Goal: Transaction & Acquisition: Purchase product/service

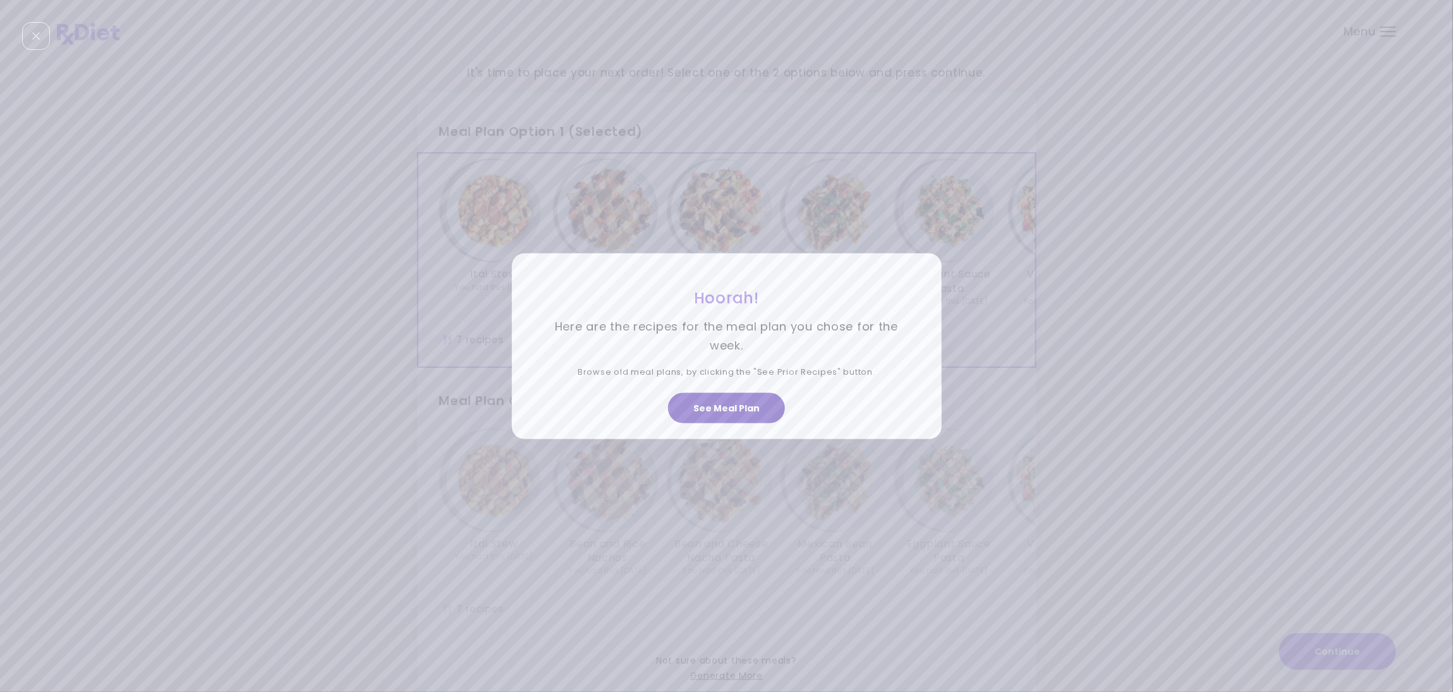
click at [773, 403] on button "See Meal Plan" at bounding box center [726, 408] width 117 height 30
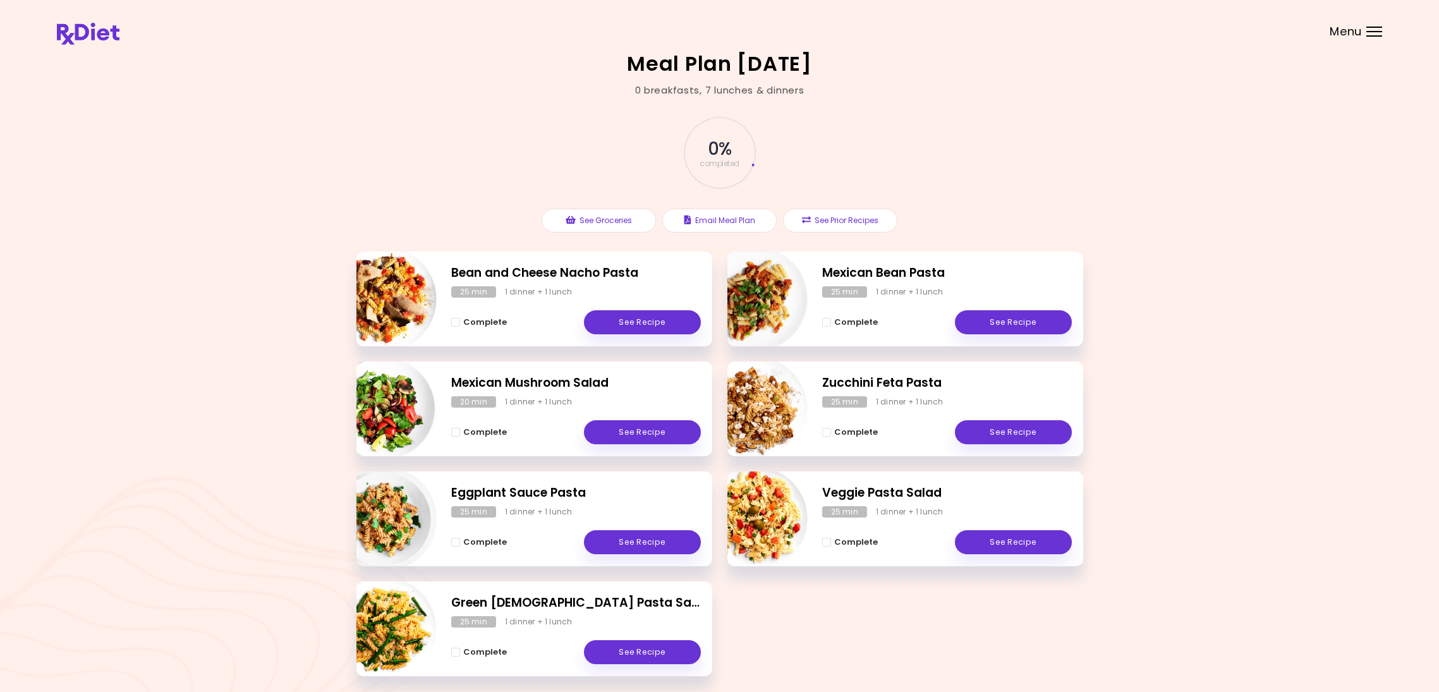
click at [1369, 32] on div "Menu" at bounding box center [1374, 32] width 16 height 10
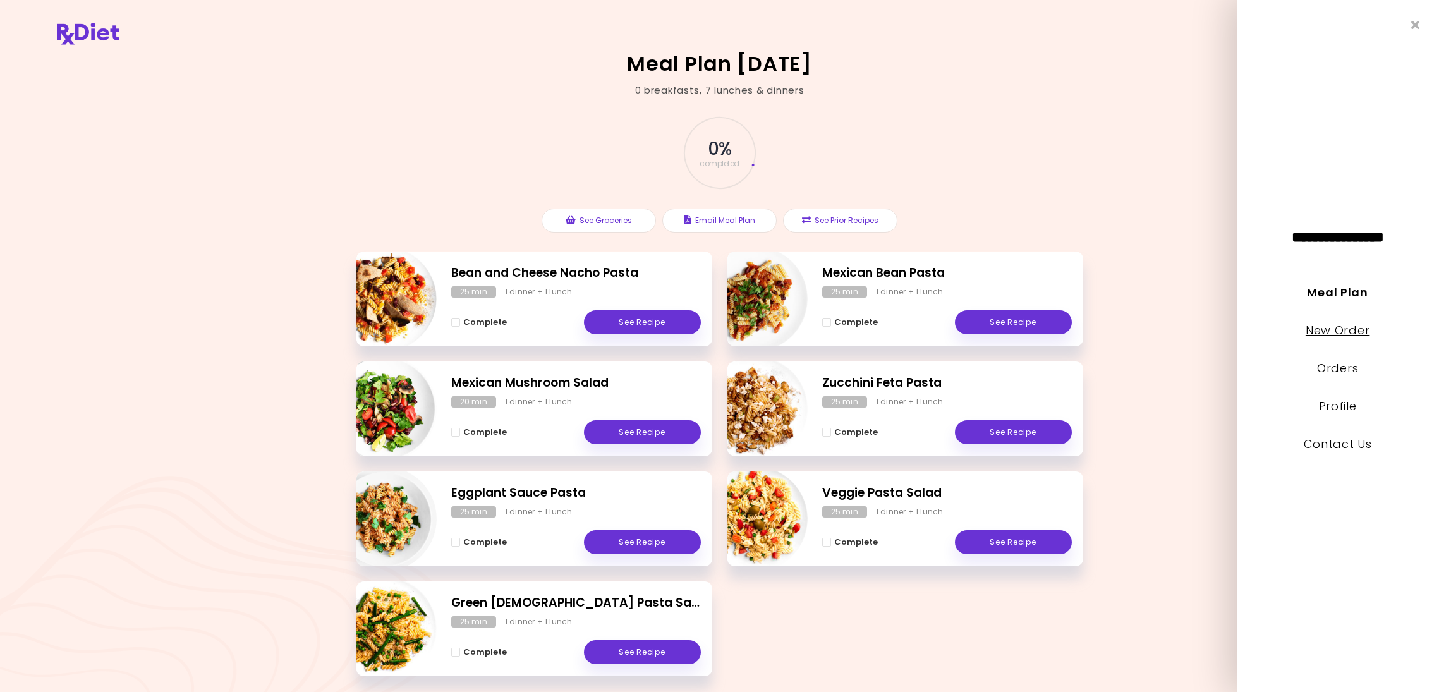
click at [1356, 324] on link "New Order" at bounding box center [1337, 330] width 64 height 16
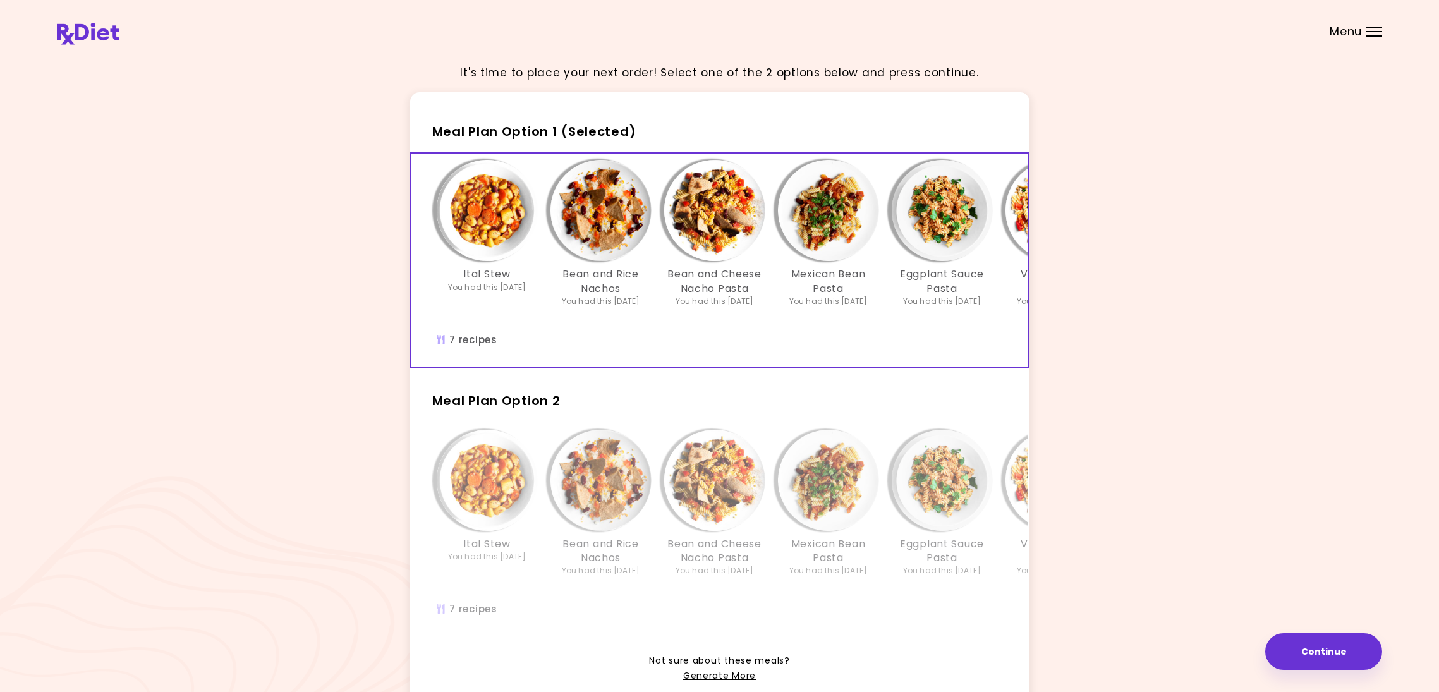
click at [754, 296] on div "You had this [DATE]" at bounding box center [714, 301] width 78 height 11
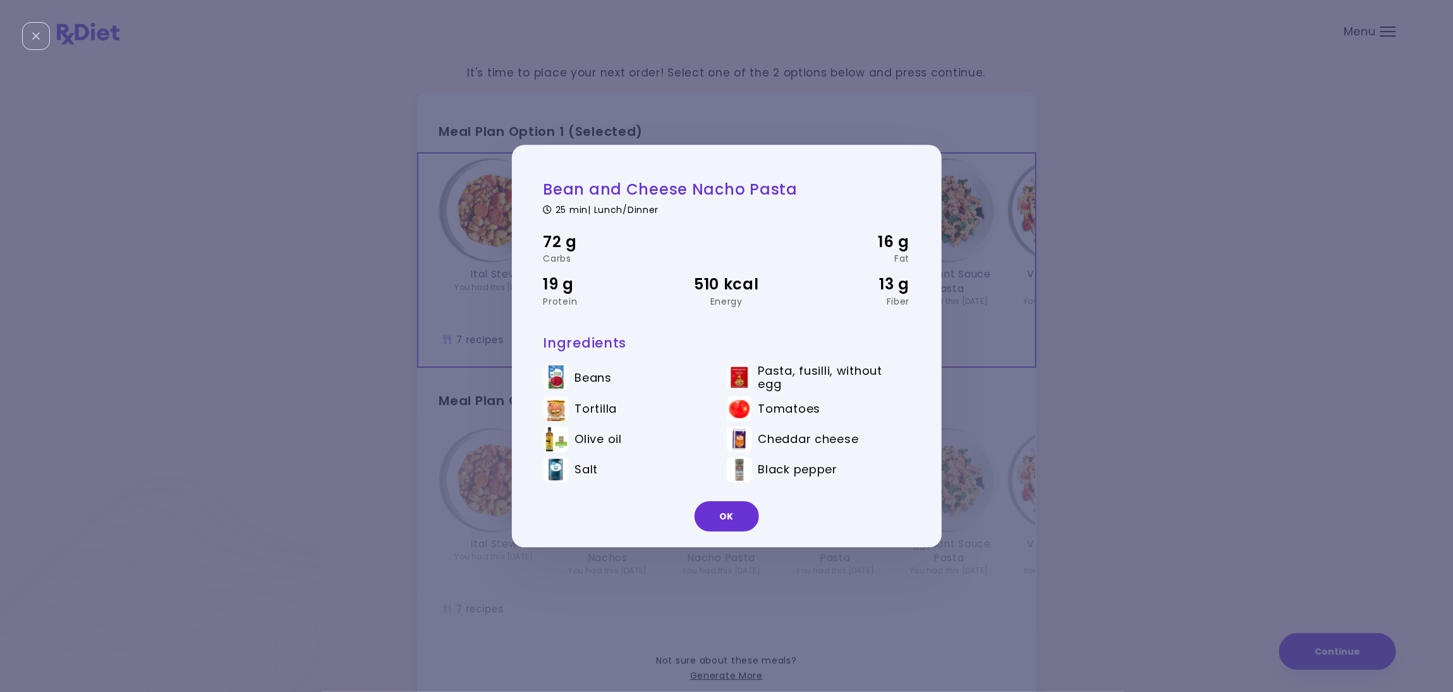
click at [717, 499] on div "OK" at bounding box center [727, 521] width 430 height 52
click at [730, 510] on button "OK" at bounding box center [726, 516] width 64 height 30
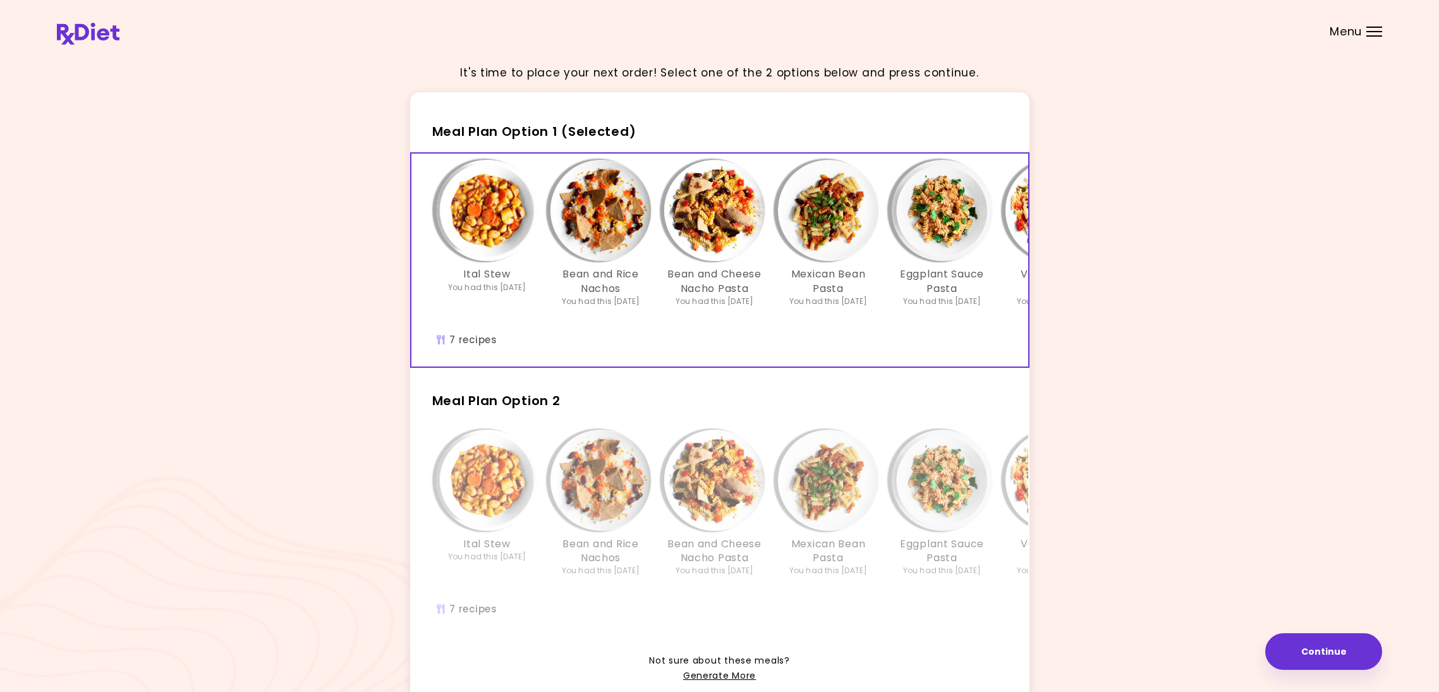
scroll to position [14, 0]
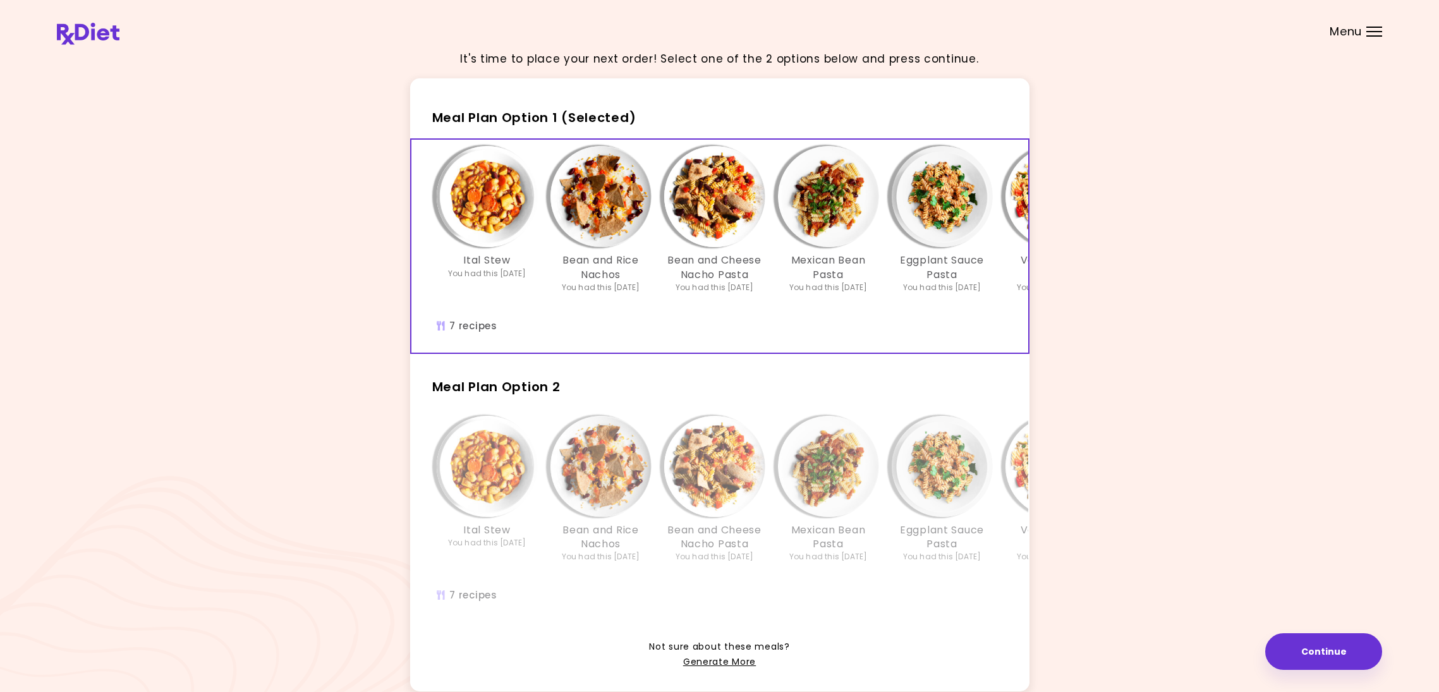
click at [499, 227] on img "Info - Ital Stew - Meal Plan Option 1 (Selected)" at bounding box center [487, 196] width 101 height 101
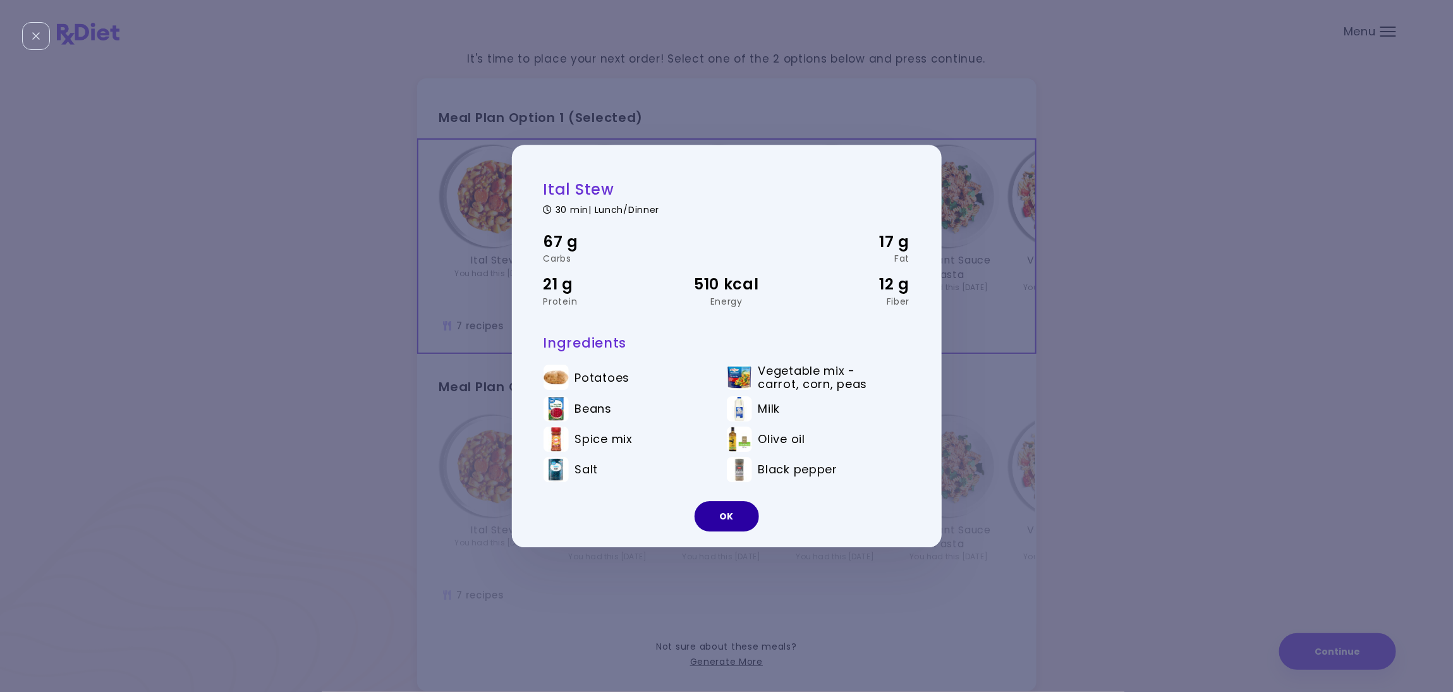
click at [732, 514] on button "OK" at bounding box center [726, 516] width 64 height 30
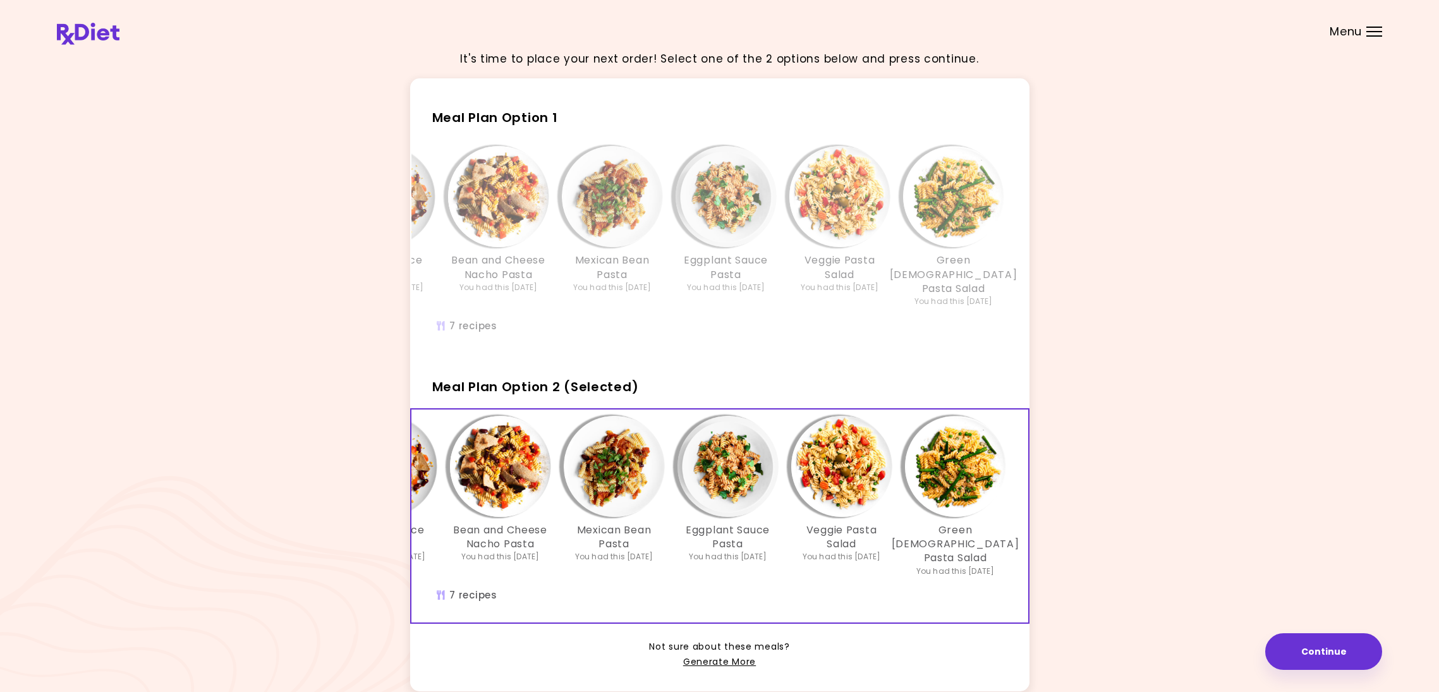
scroll to position [0, 216]
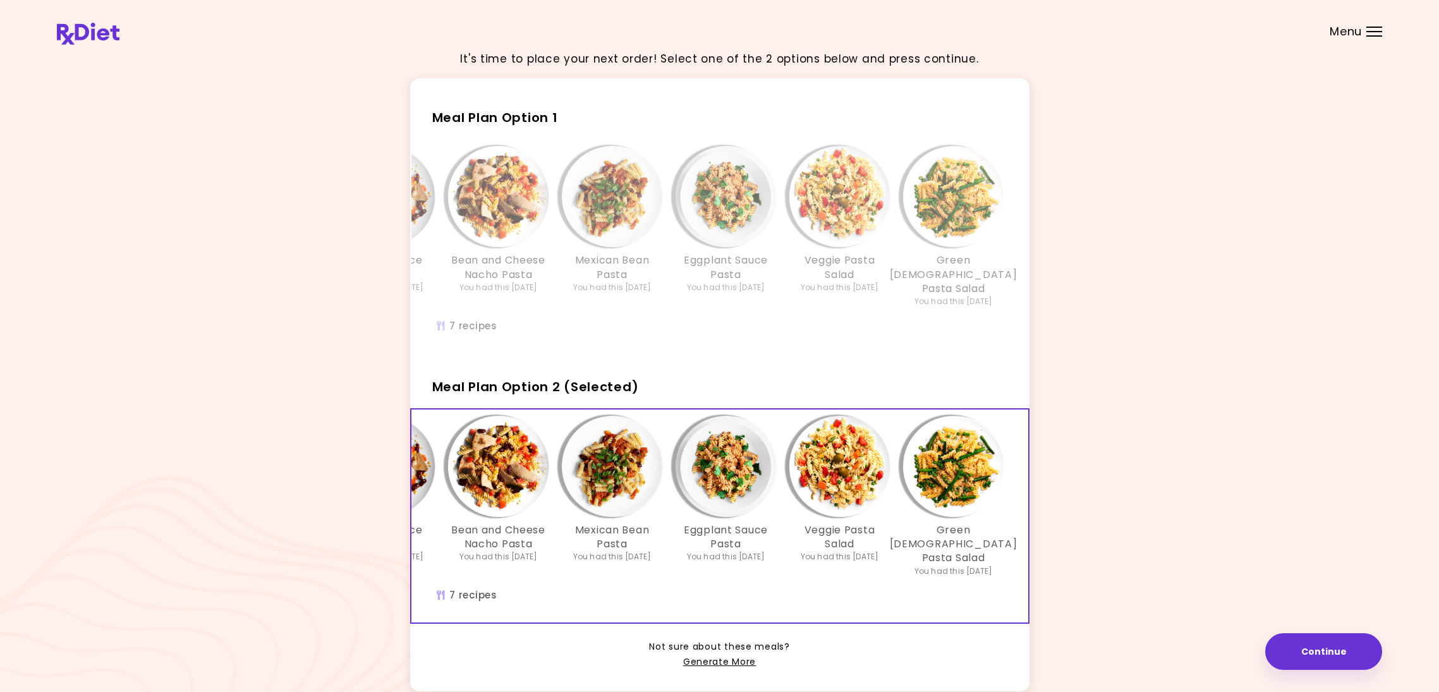
click at [879, 555] on div "You had this [DATE]" at bounding box center [840, 556] width 78 height 11
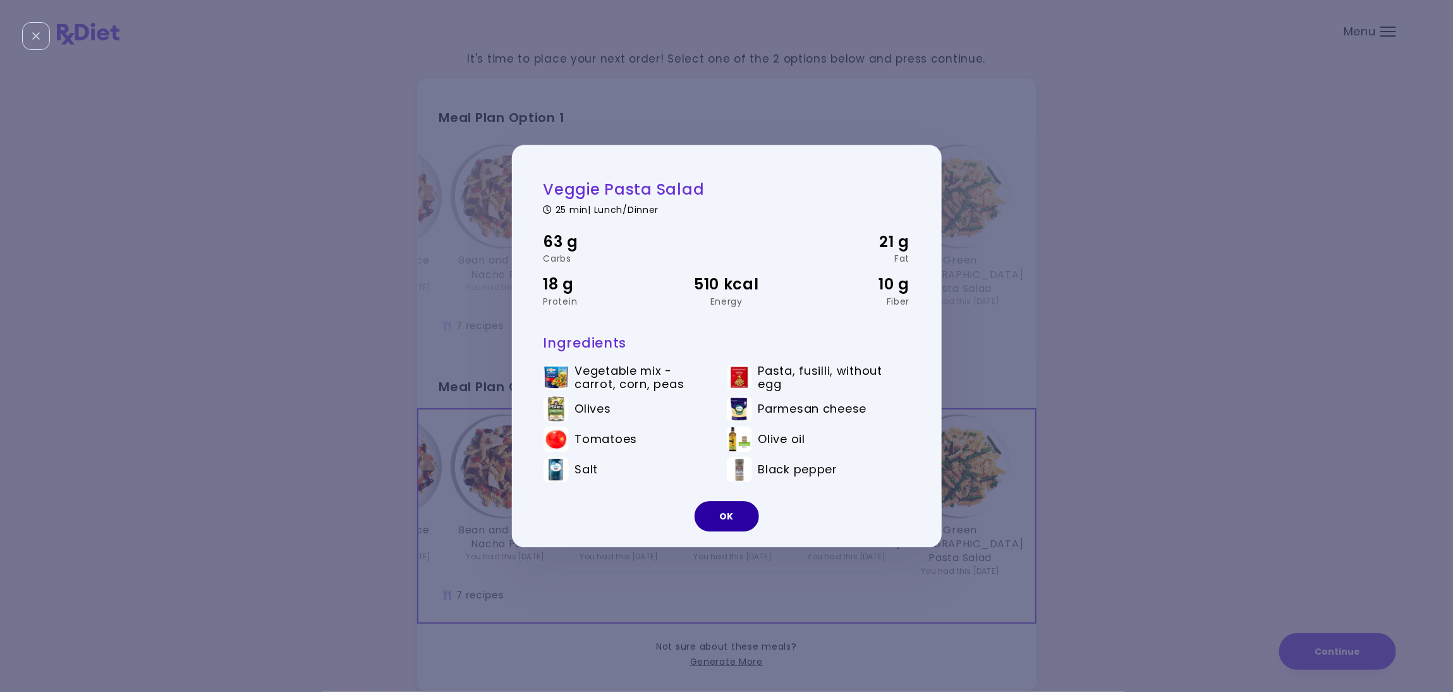
click at [749, 503] on button "OK" at bounding box center [726, 516] width 64 height 30
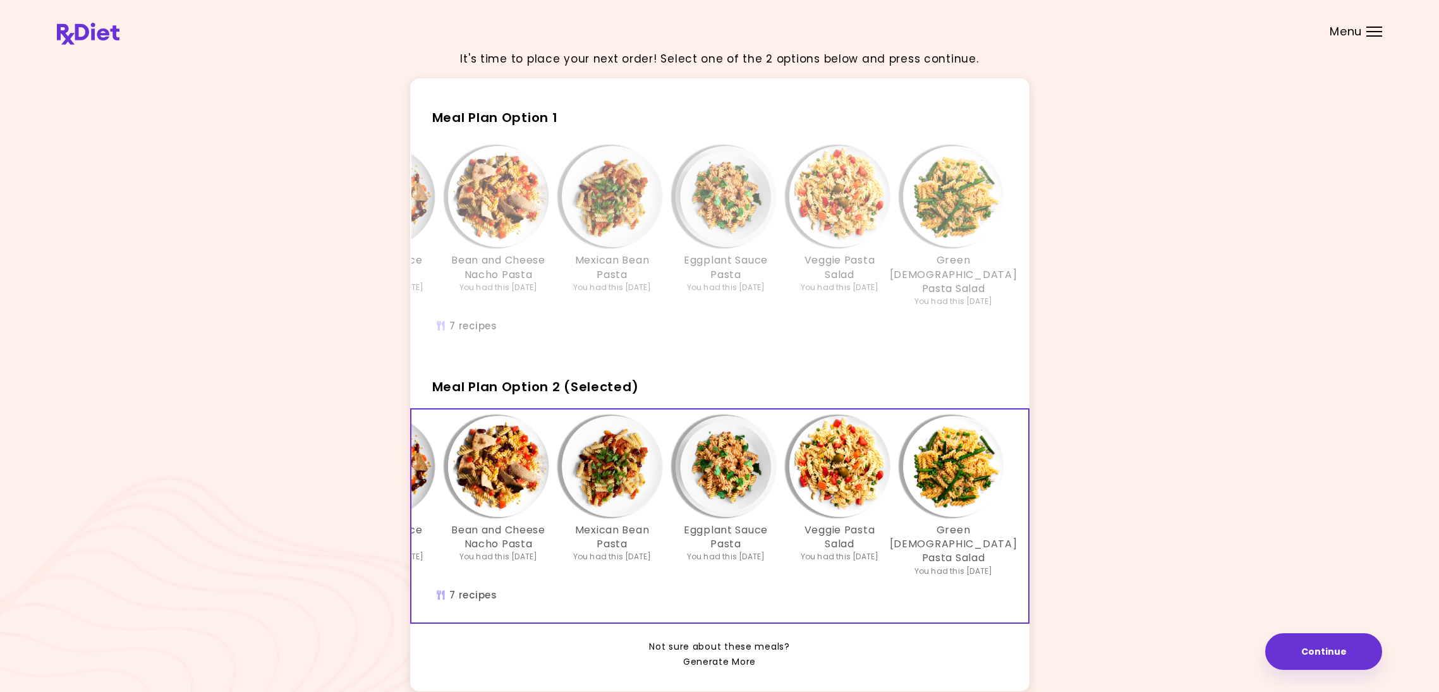
click at [720, 658] on link "Generate More" at bounding box center [719, 662] width 73 height 15
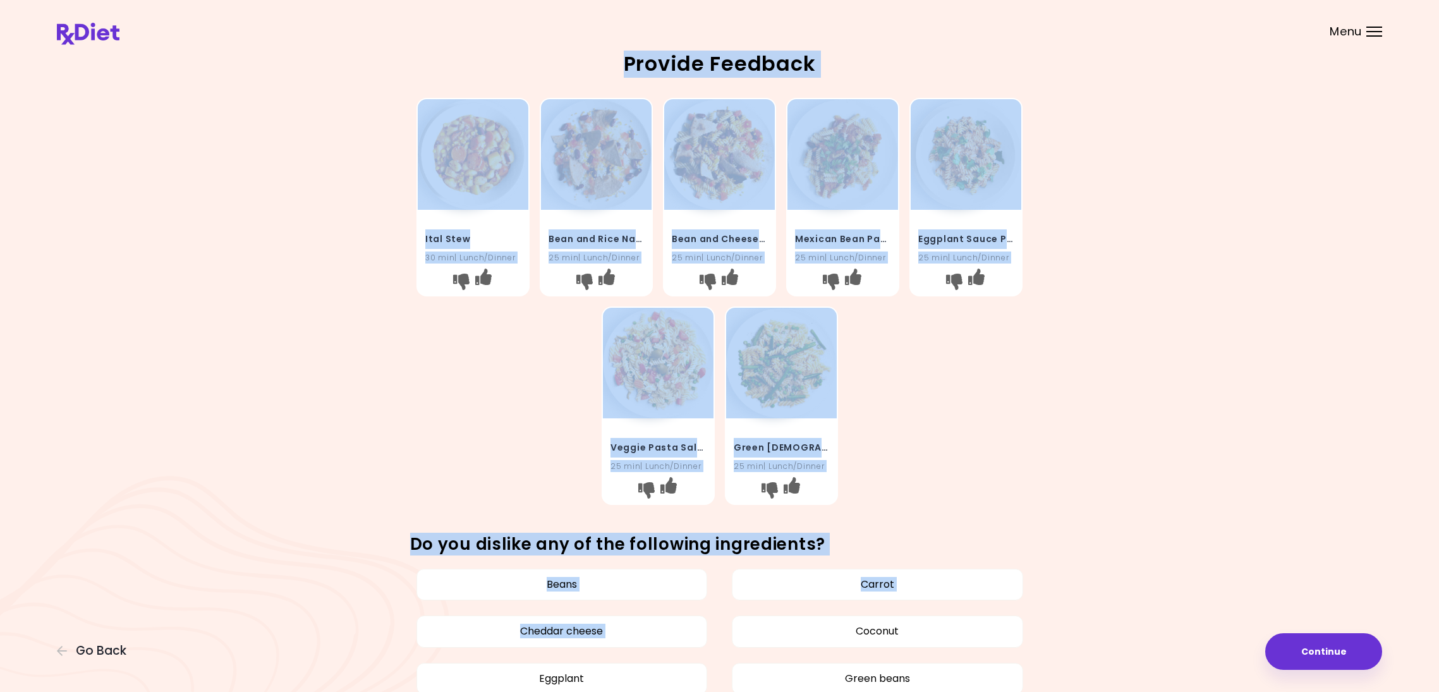
drag, startPoint x: 720, startPoint y: 654, endPoint x: 306, endPoint y: 737, distance: 422.8
click at [306, 691] on html "**********" at bounding box center [719, 527] width 1439 height 1054
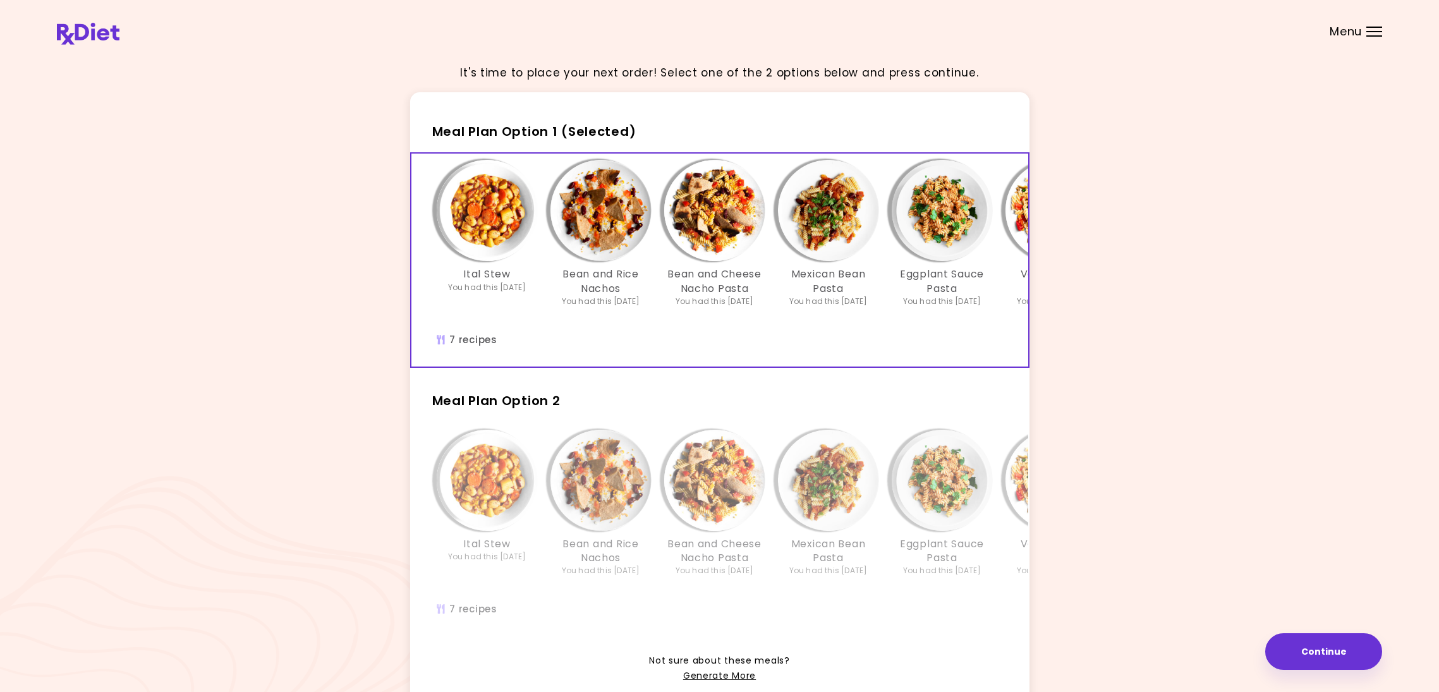
click at [595, 245] on img "Info - Bean and Rice Nachos - Meal Plan Option 1 (Selected)" at bounding box center [600, 210] width 101 height 101
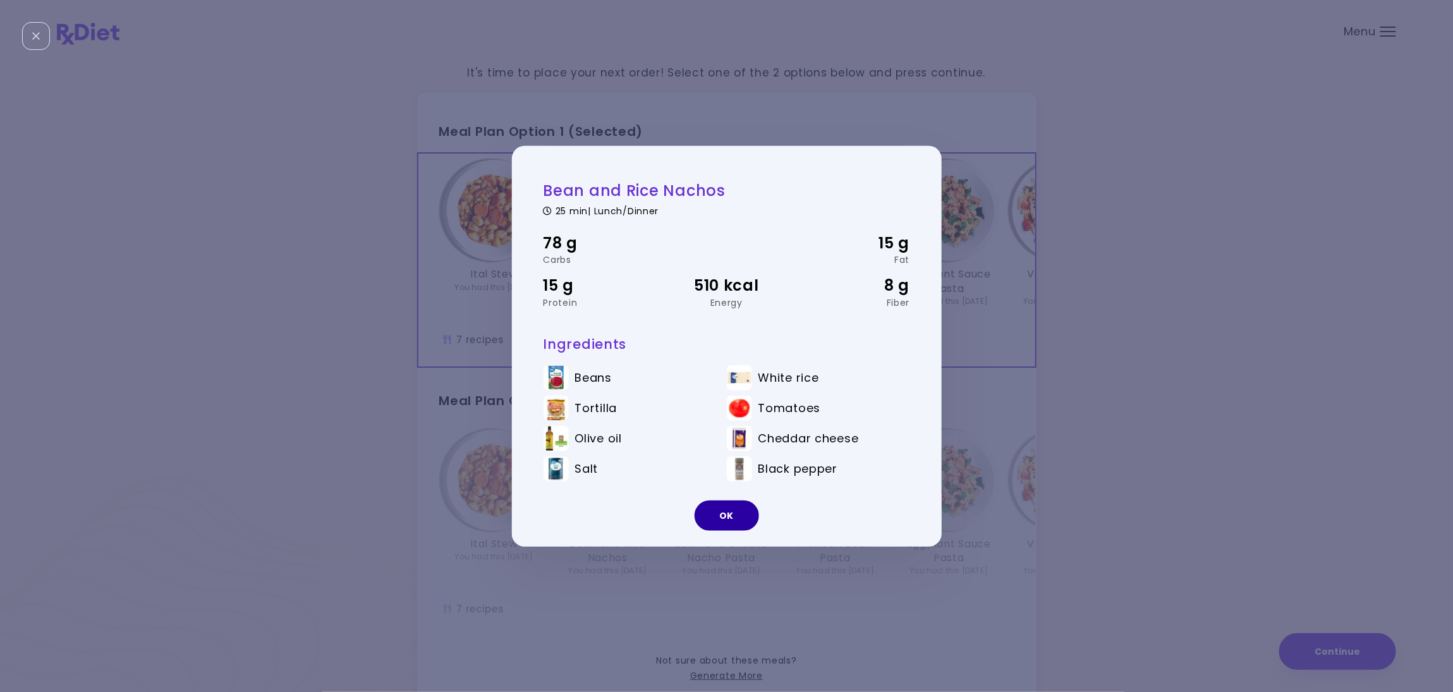
click at [734, 507] on button "OK" at bounding box center [726, 515] width 64 height 30
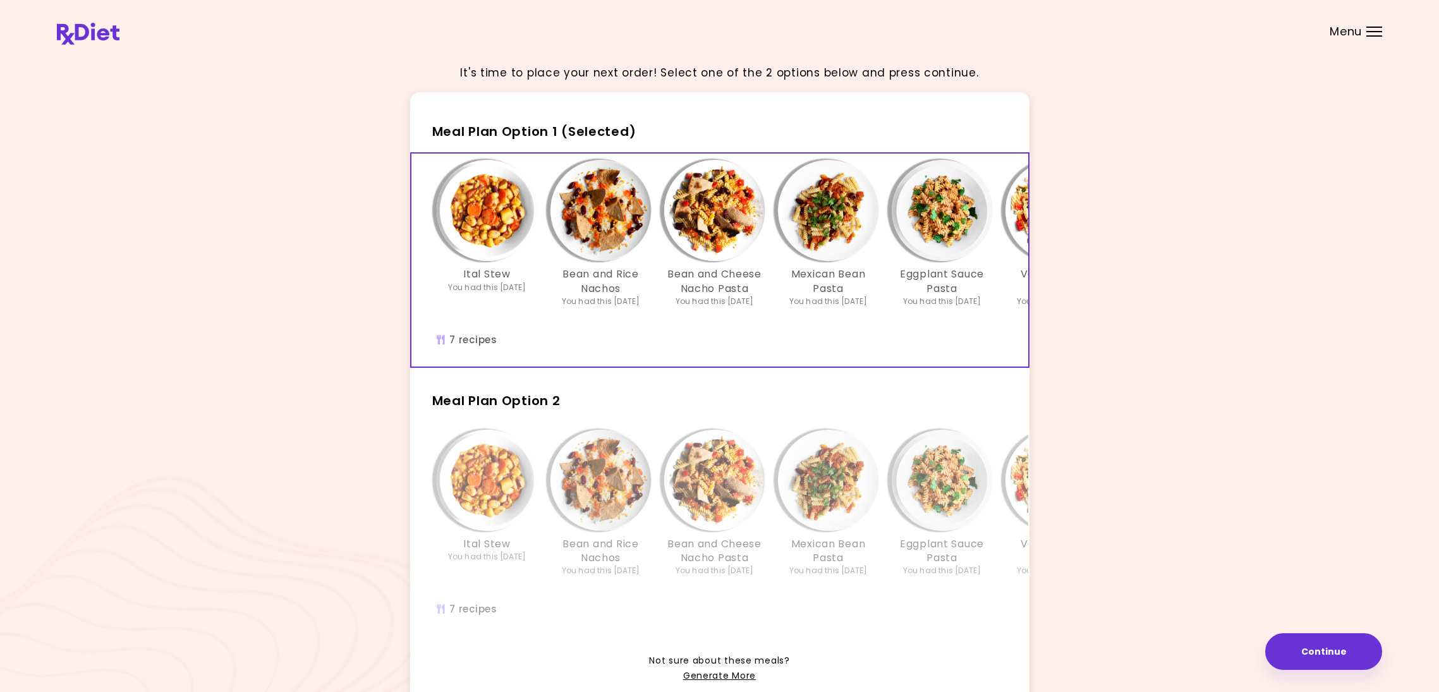
click at [736, 213] on img "Info - Bean and Cheese Nacho Pasta - Meal Plan Option 1 (Selected)" at bounding box center [714, 210] width 101 height 101
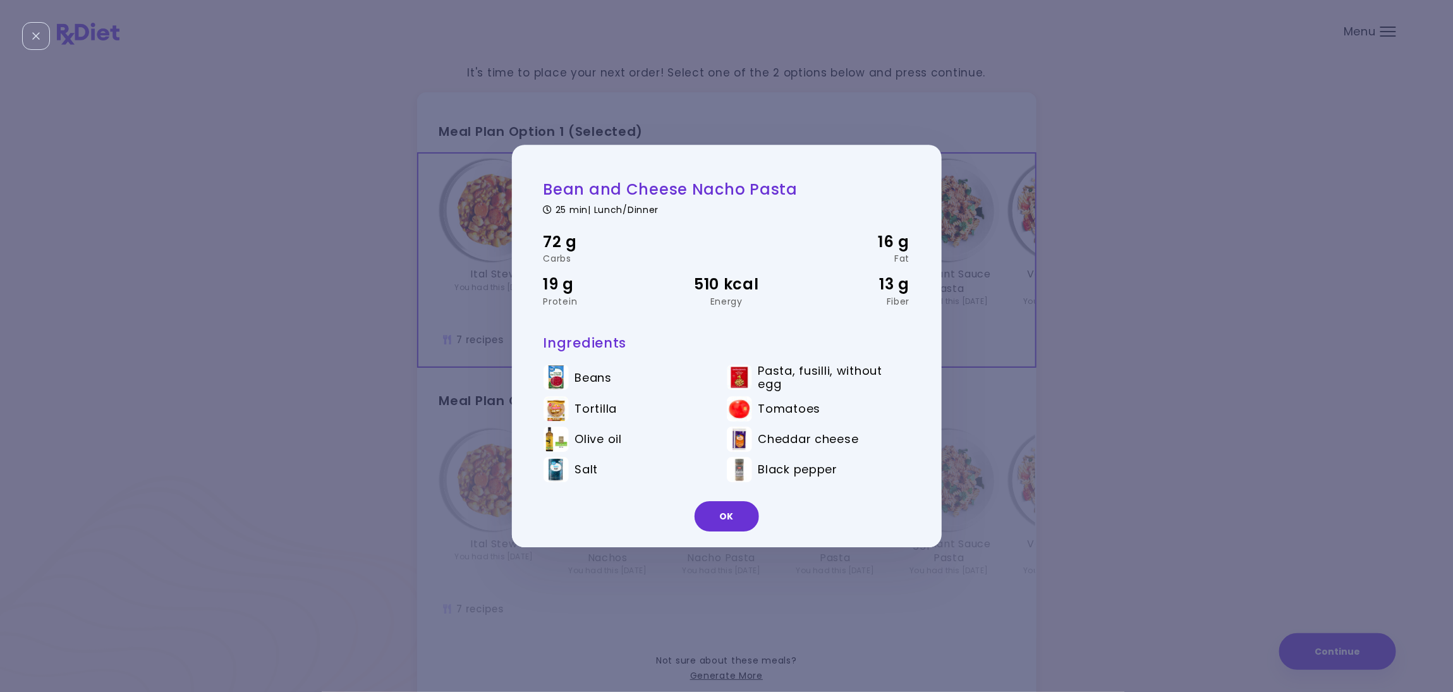
click at [757, 522] on div "OK" at bounding box center [727, 521] width 430 height 52
click at [741, 516] on button "OK" at bounding box center [726, 516] width 64 height 30
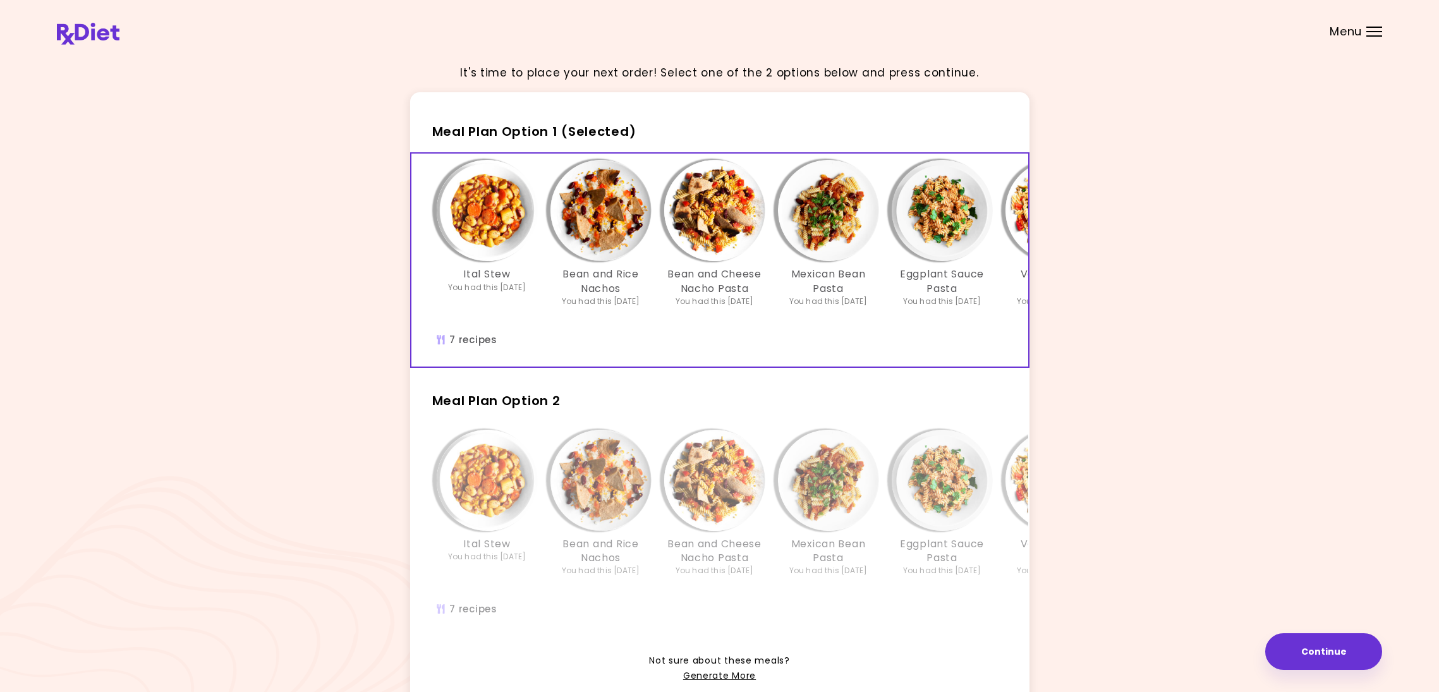
click at [848, 265] on div "Mexican Bean Pasta You had this [DATE]" at bounding box center [829, 240] width 114 height 161
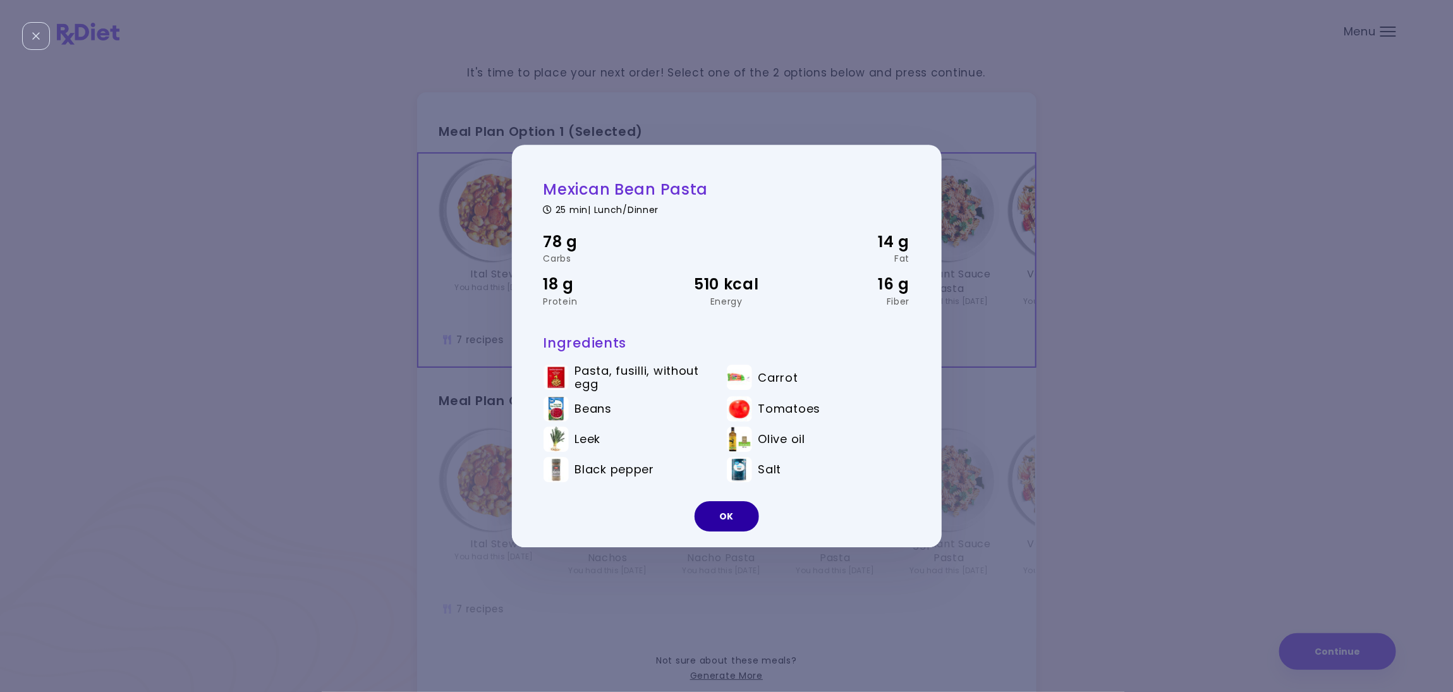
click at [744, 521] on button "OK" at bounding box center [726, 516] width 64 height 30
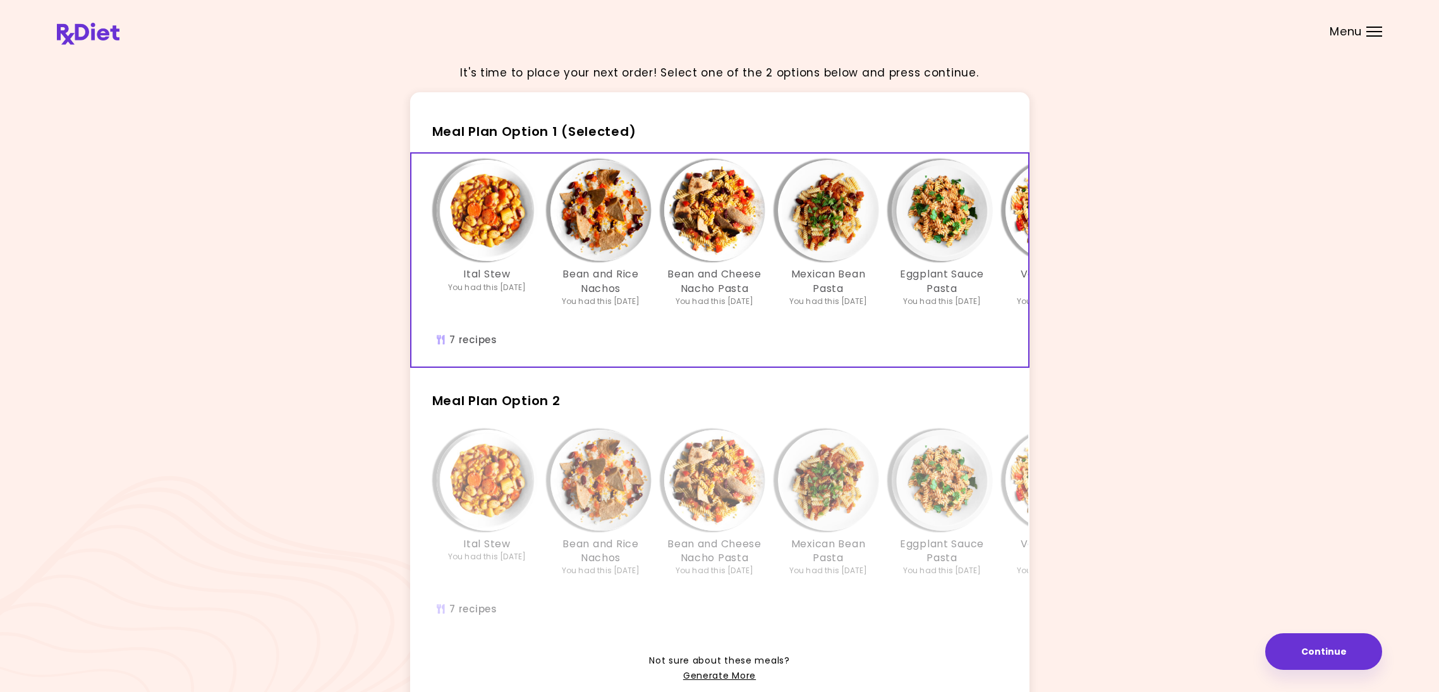
click at [960, 227] on img "Info - Eggplant Sauce Pasta - Meal Plan Option 1 (Selected)" at bounding box center [942, 210] width 101 height 101
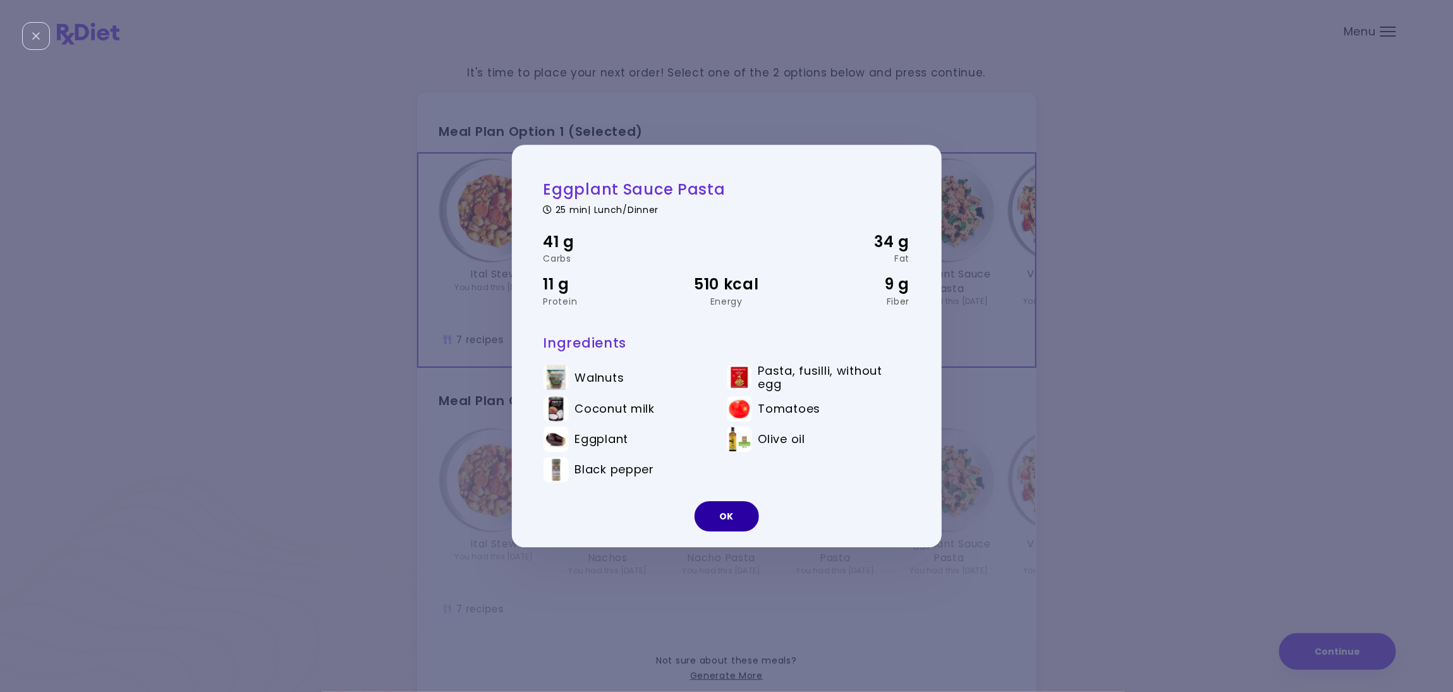
click at [730, 512] on button "OK" at bounding box center [726, 516] width 64 height 30
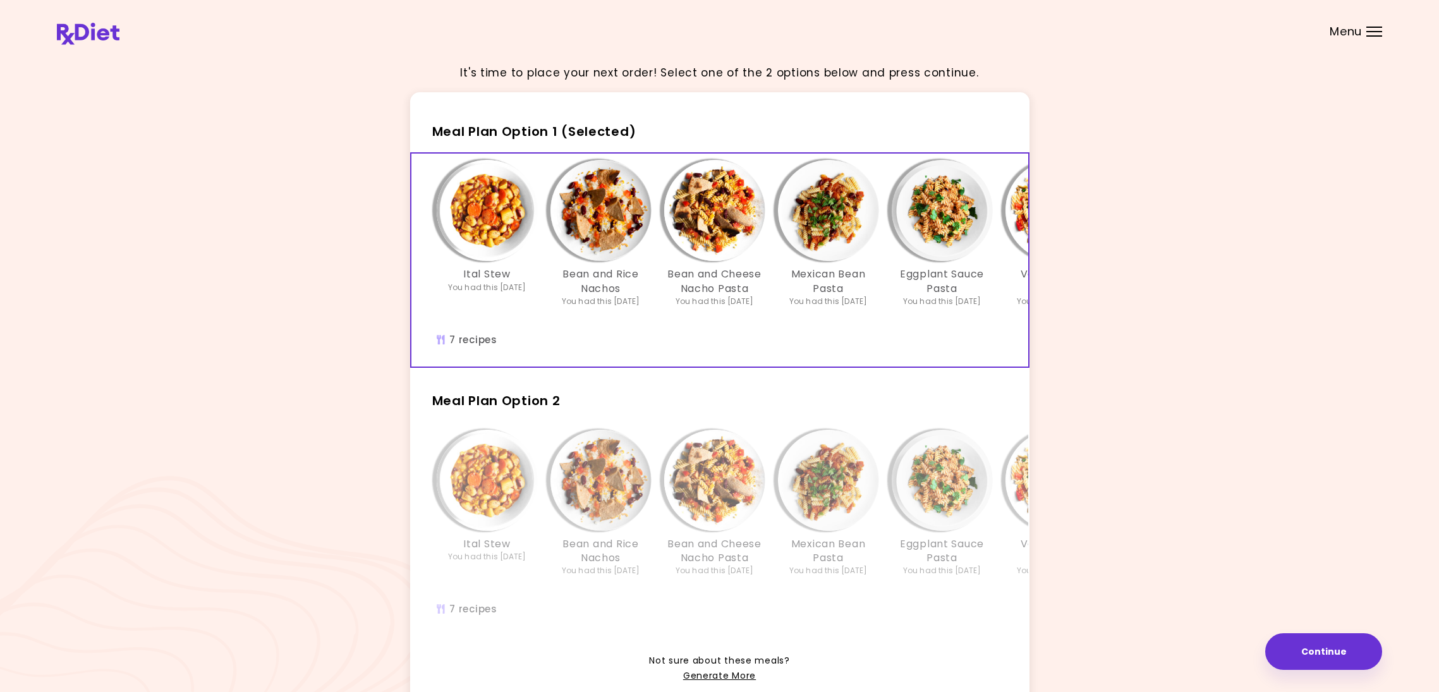
click at [1024, 212] on img "Info - Veggie Pasta Salad - Meal Plan Option 1 (Selected)" at bounding box center [1055, 210] width 101 height 101
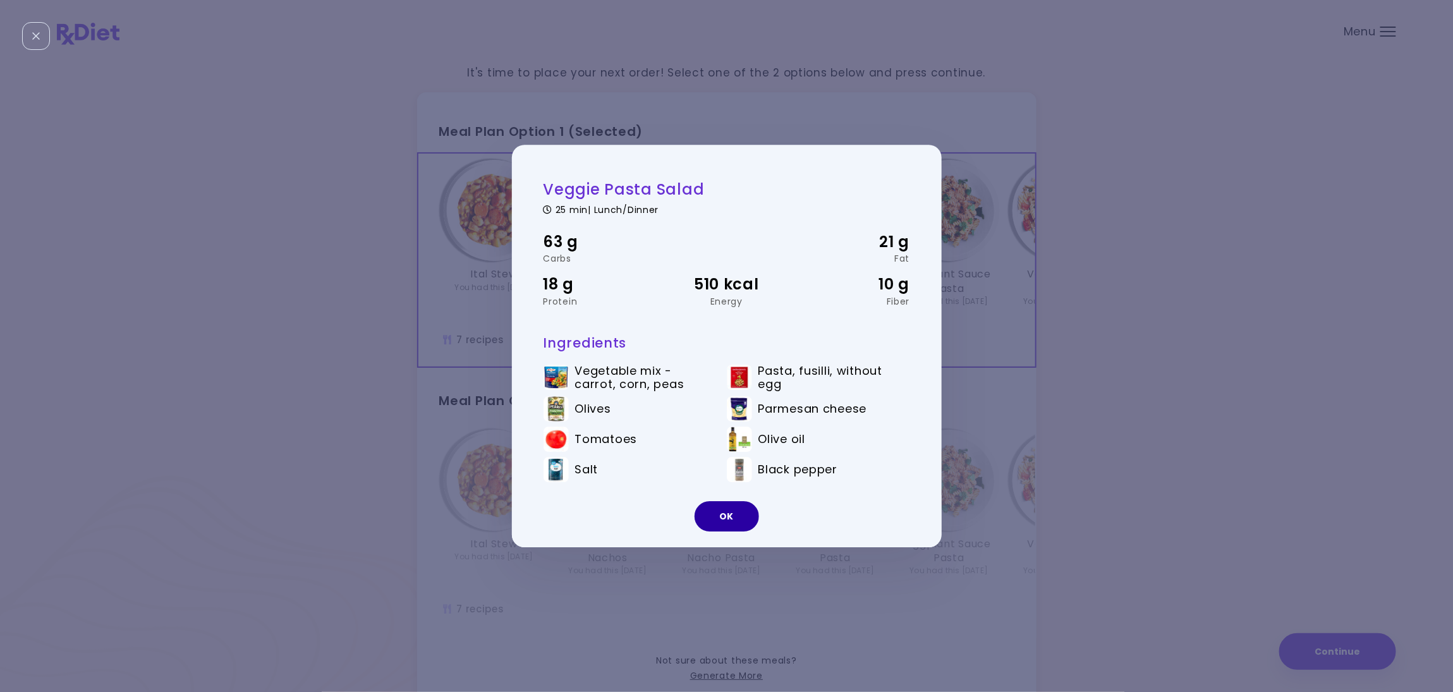
click at [723, 511] on button "OK" at bounding box center [726, 516] width 64 height 30
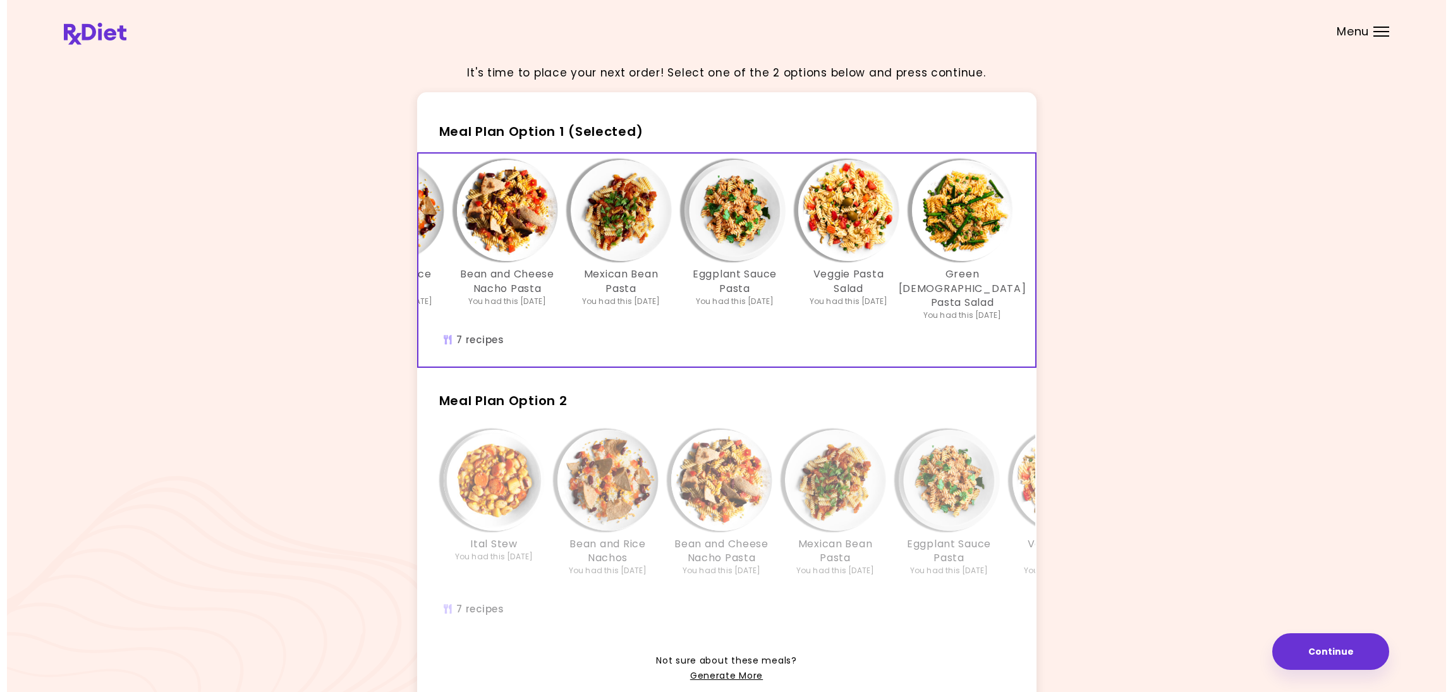
scroll to position [0, 216]
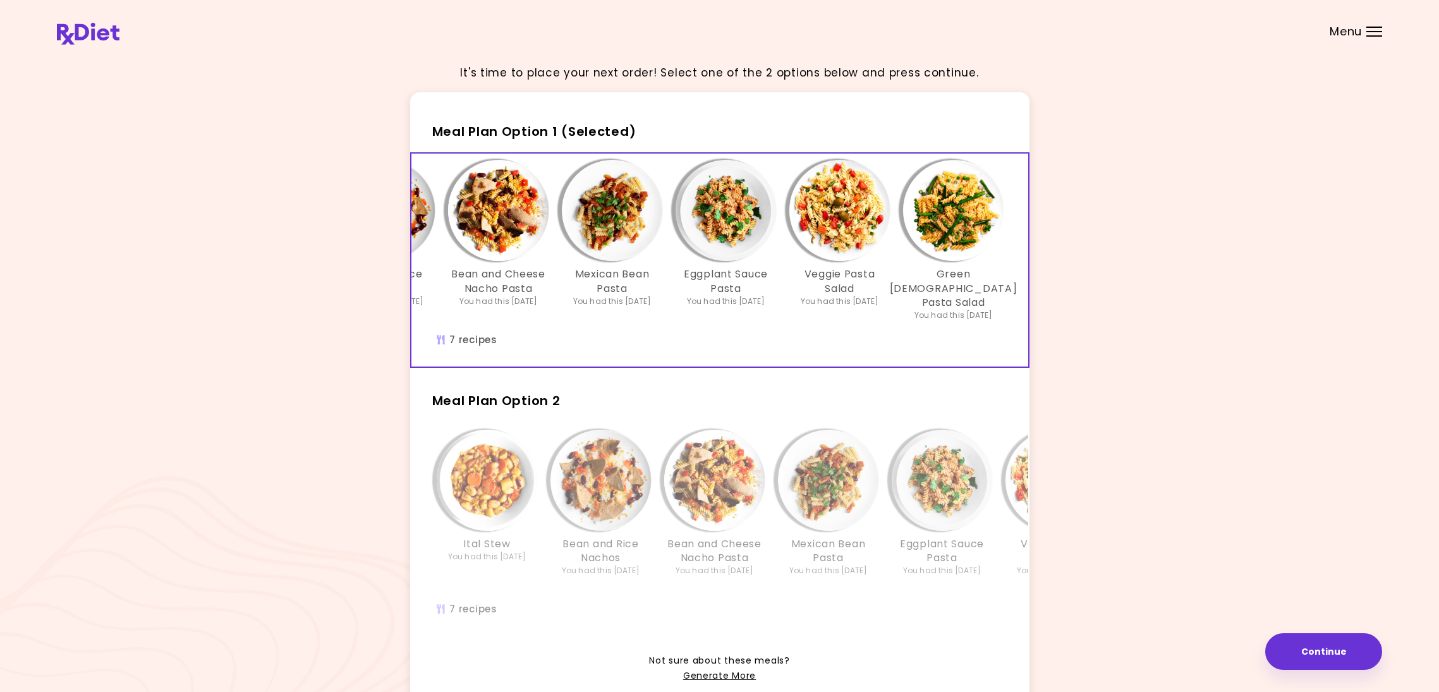
click at [975, 228] on img "Info - Green Goddess Pasta Salad - Meal Plan Option 1 (Selected)" at bounding box center [953, 210] width 101 height 101
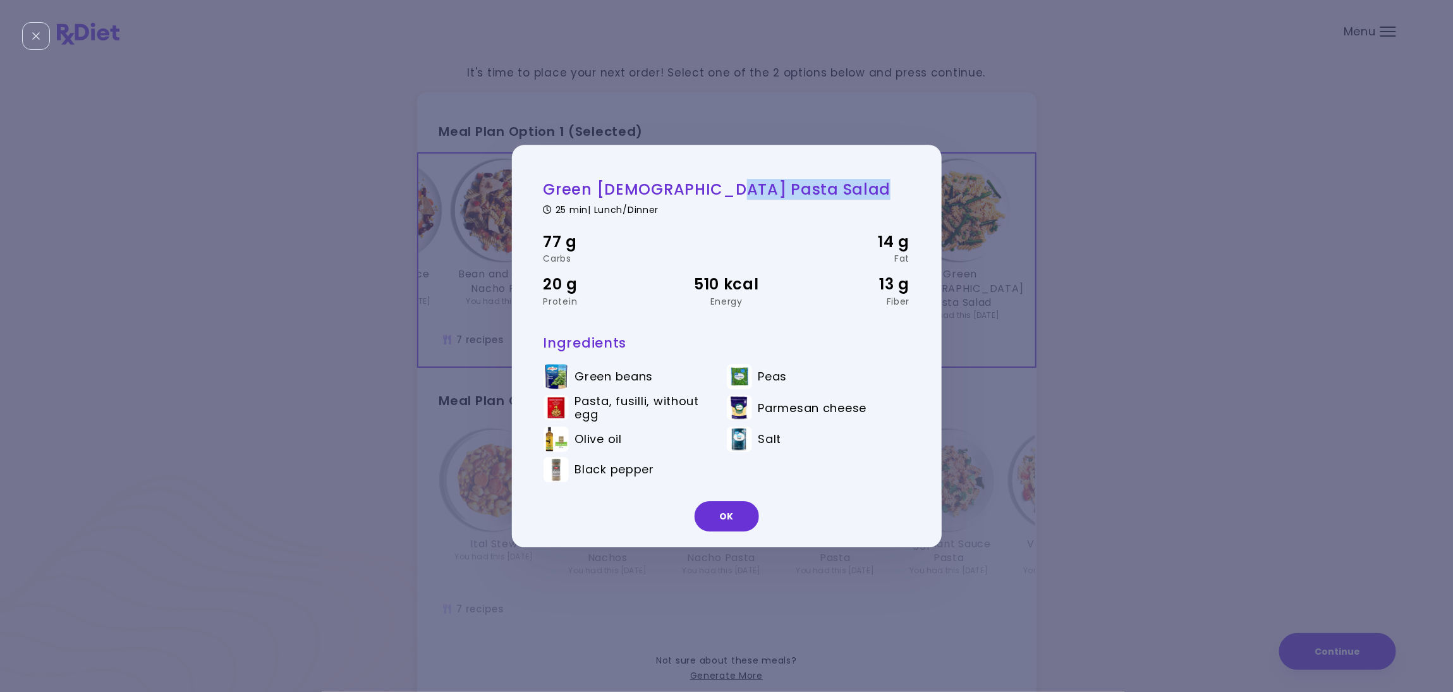
click at [975, 228] on div "Green Goddess Pasta Salad 25 min | Lunch/Dinner 77 g Carbs 14 g Fat 20 g Protei…" at bounding box center [726, 346] width 1453 height 692
click at [1137, 583] on div "Green Goddess Pasta Salad 25 min | Lunch/Dinner 77 g Carbs 14 g Fat 20 g Protei…" at bounding box center [726, 346] width 1453 height 692
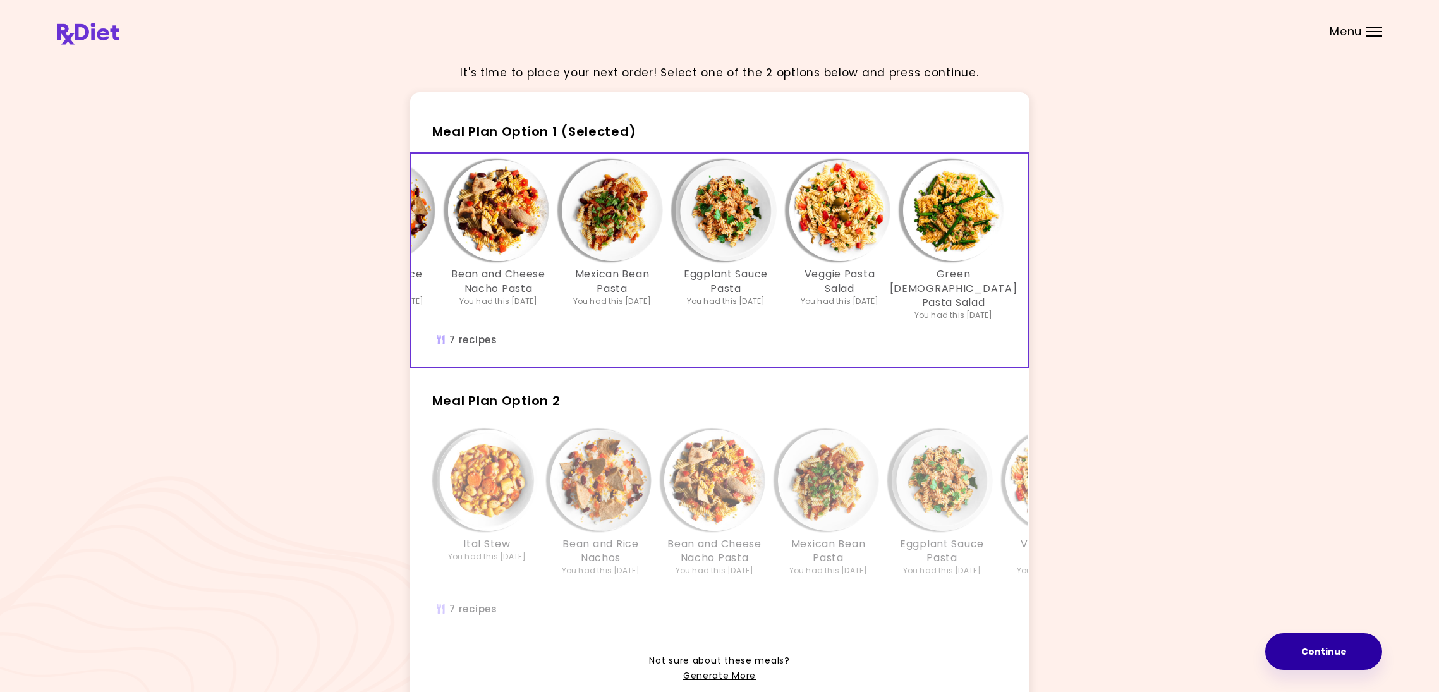
click at [1314, 645] on button "Continue" at bounding box center [1323, 651] width 117 height 37
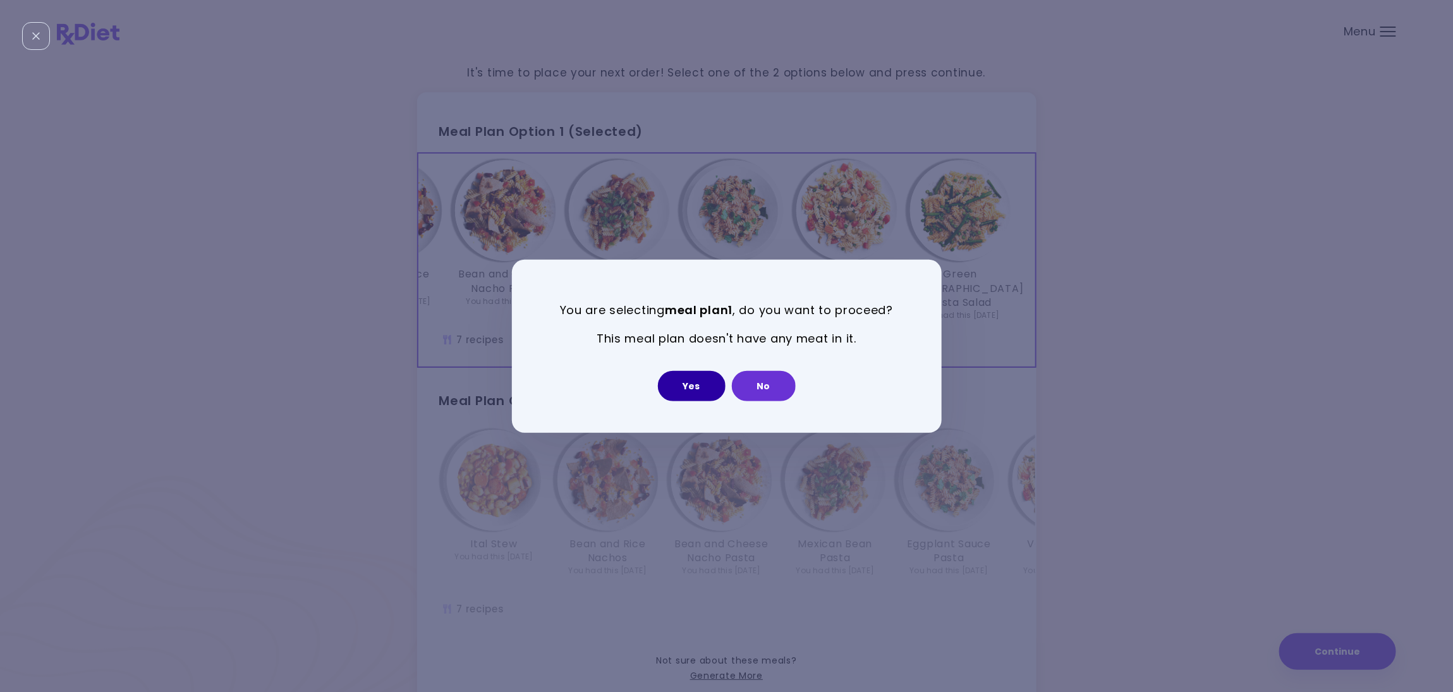
click at [692, 384] on button "Yes" at bounding box center [692, 386] width 68 height 30
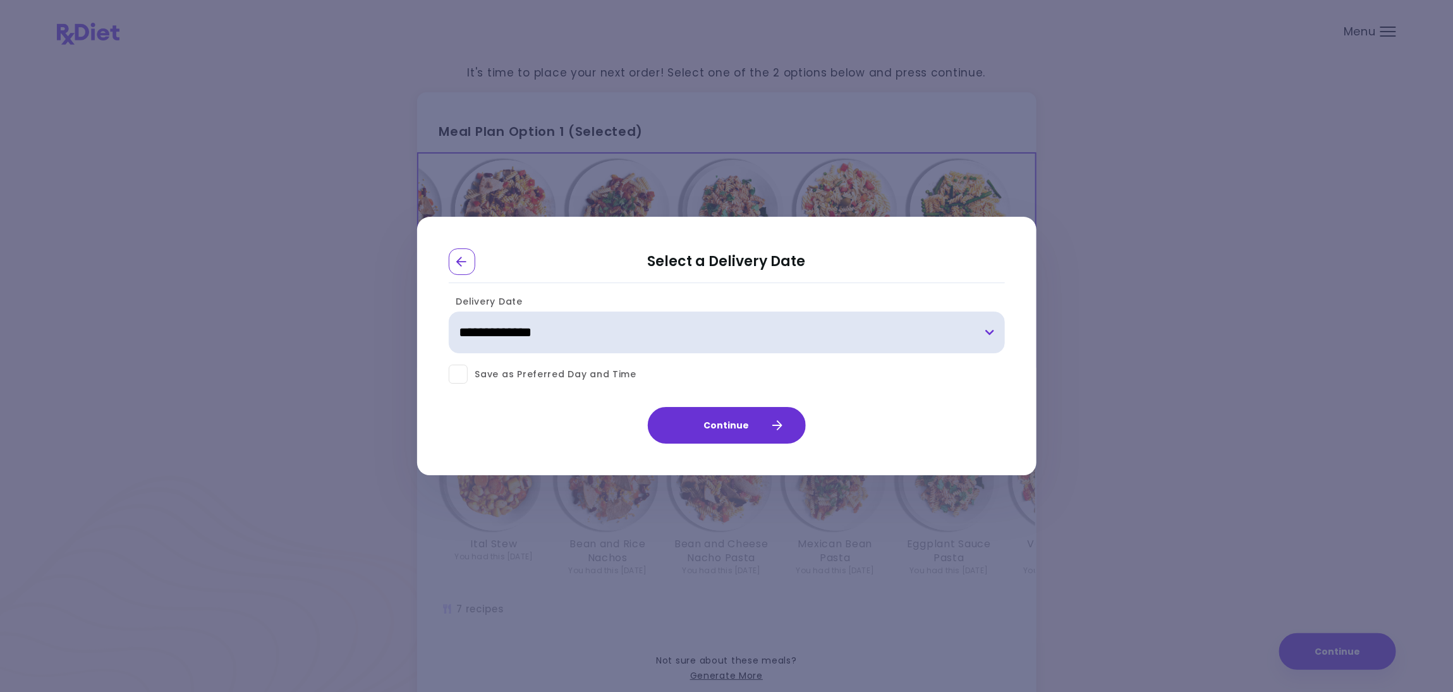
click at [984, 336] on select "**********" at bounding box center [727, 333] width 556 height 42
select select "**********"
click at [449, 312] on select "**********" at bounding box center [727, 333] width 556 height 42
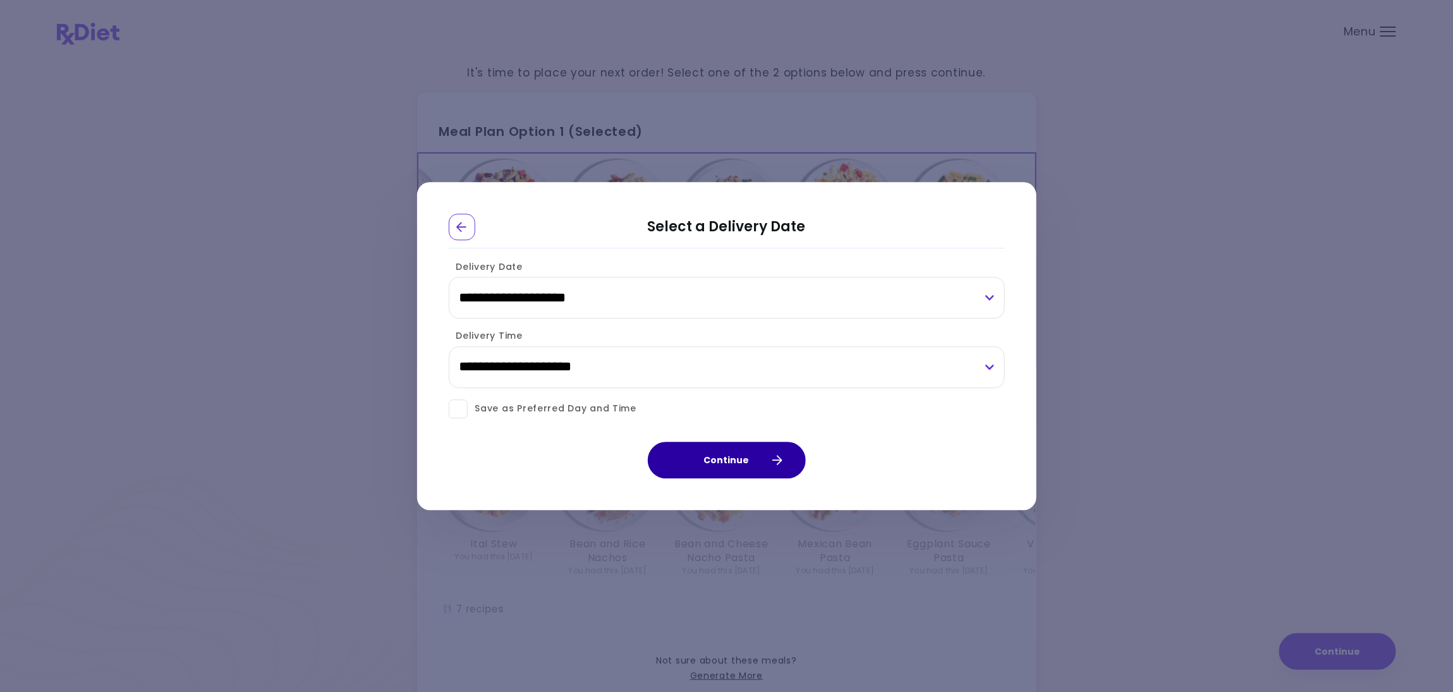
click at [712, 467] on button "Continue" at bounding box center [727, 460] width 158 height 37
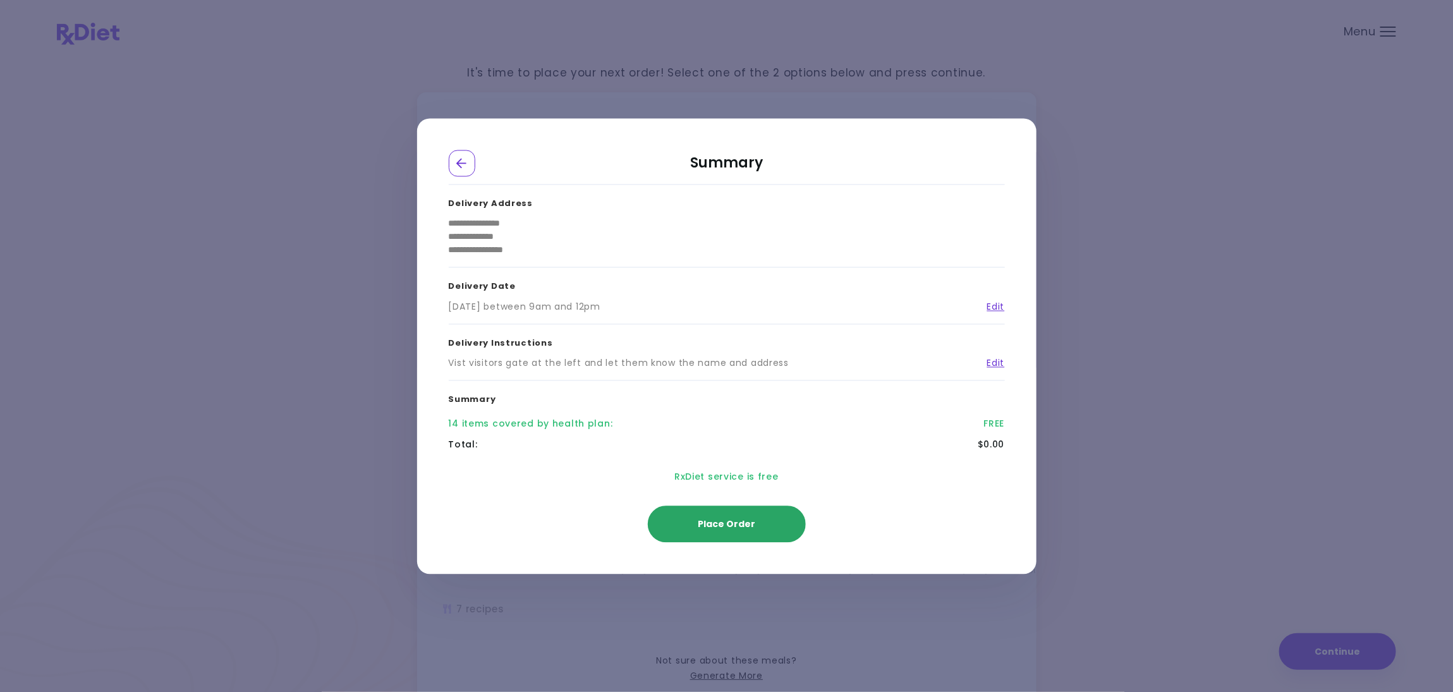
click at [723, 527] on button "Place Order" at bounding box center [727, 524] width 158 height 37
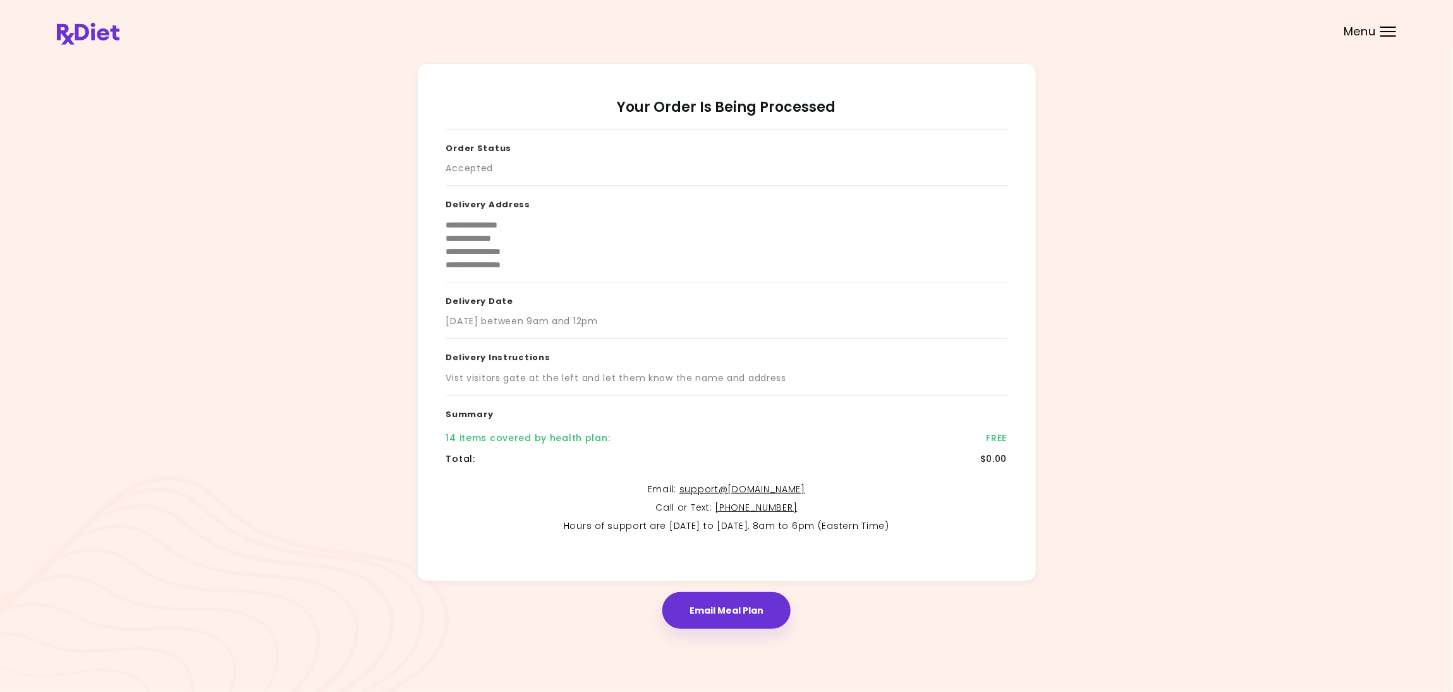
drag, startPoint x: 724, startPoint y: 524, endPoint x: 1118, endPoint y: 607, distance: 402.9
click at [1118, 607] on div "Email Meal Plan" at bounding box center [726, 604] width 1339 height 47
click at [753, 622] on button "Email Meal Plan" at bounding box center [726, 610] width 128 height 37
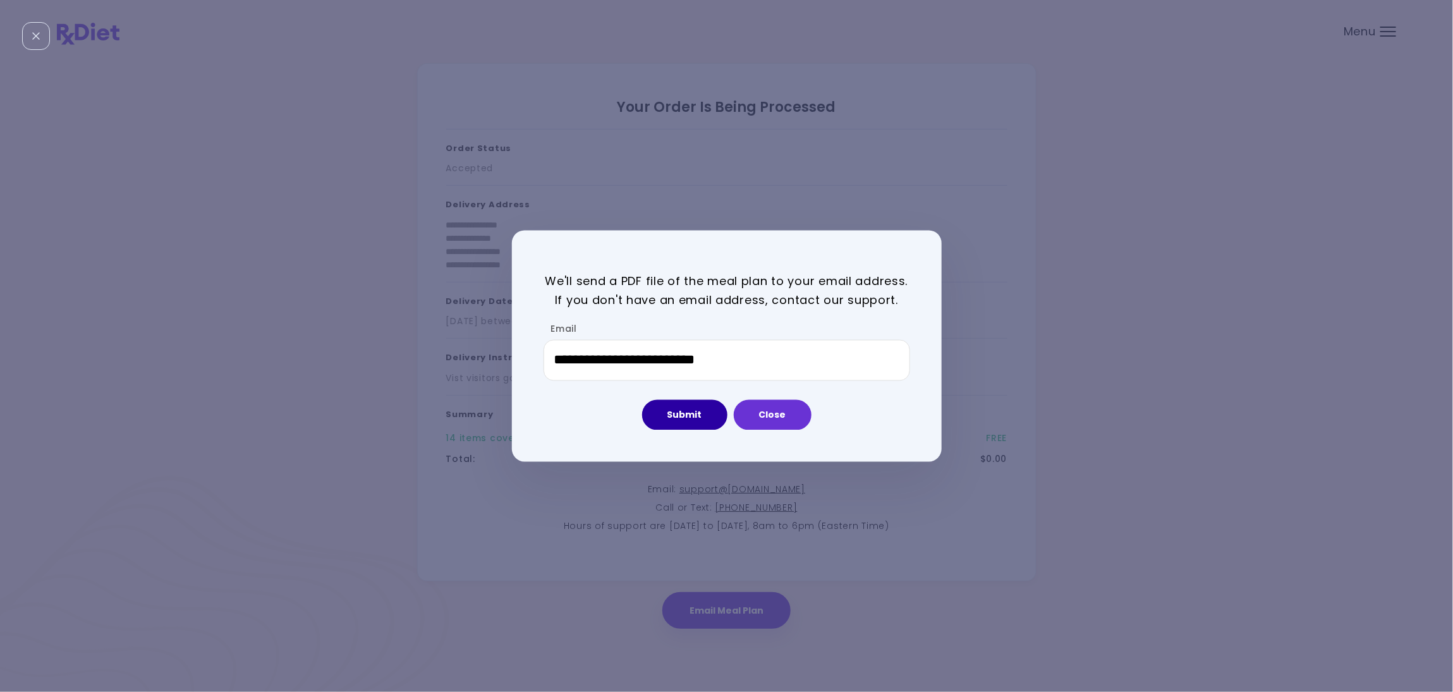
click at [694, 406] on button "Submit" at bounding box center [684, 415] width 85 height 30
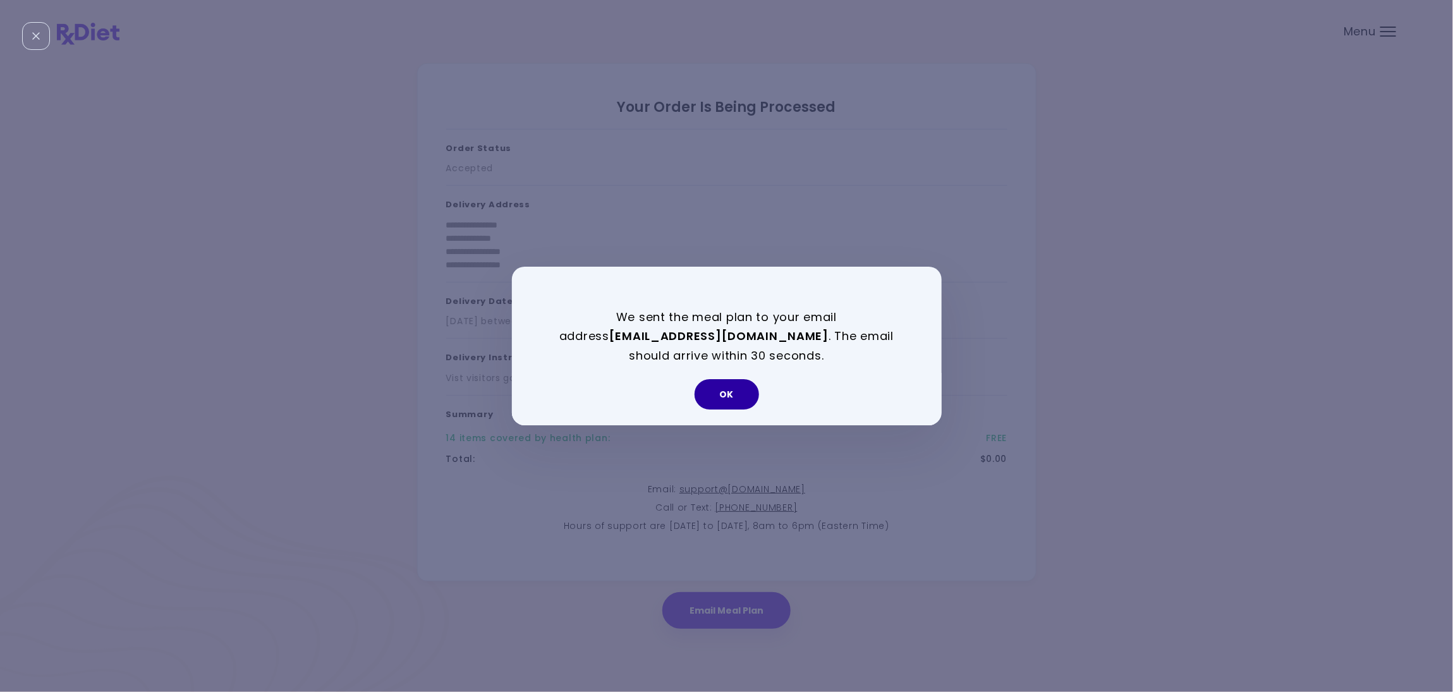
click at [741, 389] on button "OK" at bounding box center [726, 394] width 64 height 30
click at [741, 387] on div "Delivery Instructions Vist visitors gate at the left and let them know the name…" at bounding box center [726, 367] width 561 height 57
